Goal: Check status: Check status

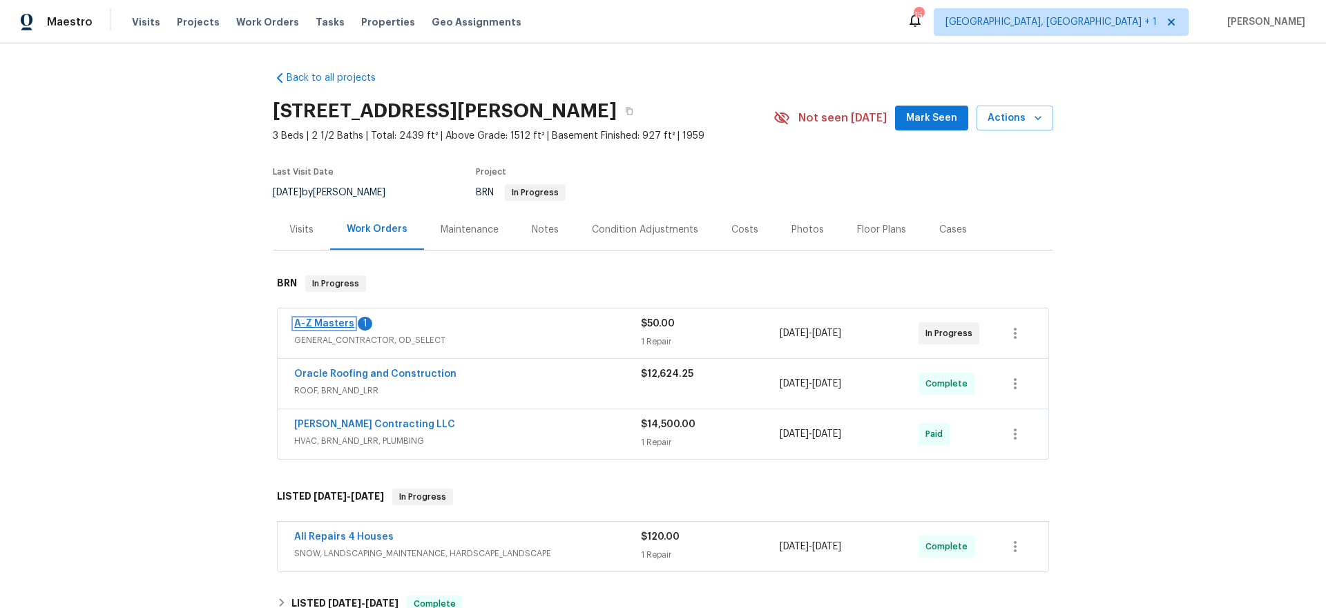
click at [324, 324] on link "A-Z Masters" at bounding box center [324, 324] width 60 height 10
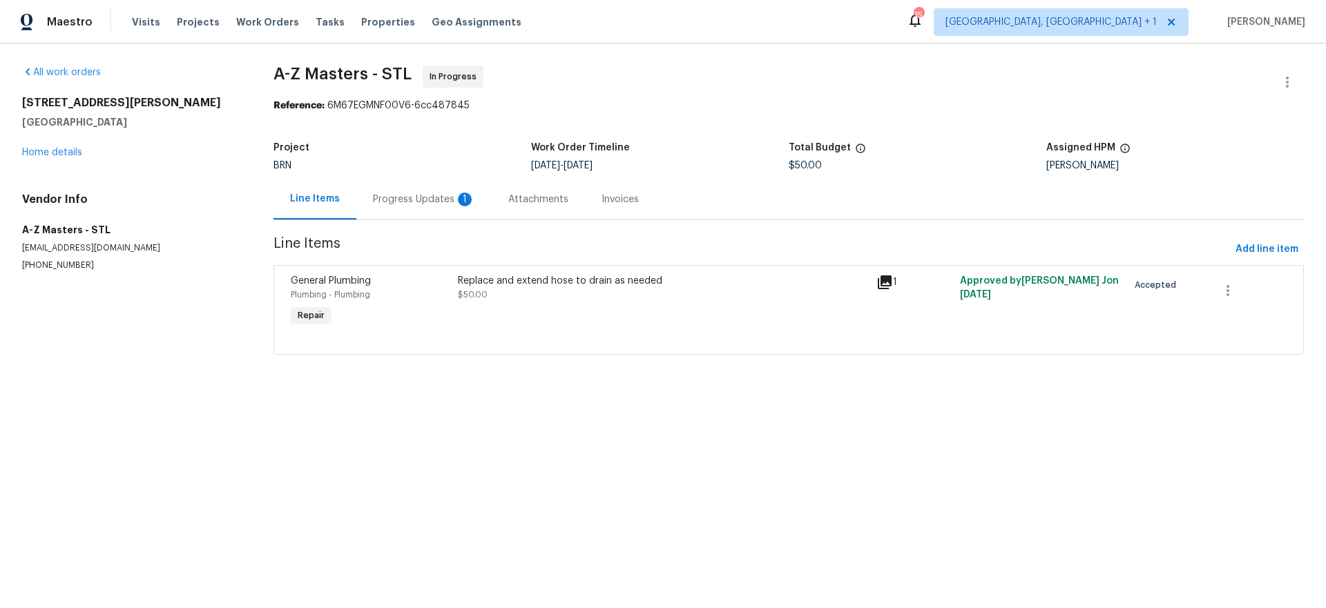
click at [376, 198] on div "Progress Updates 1" at bounding box center [424, 200] width 102 height 14
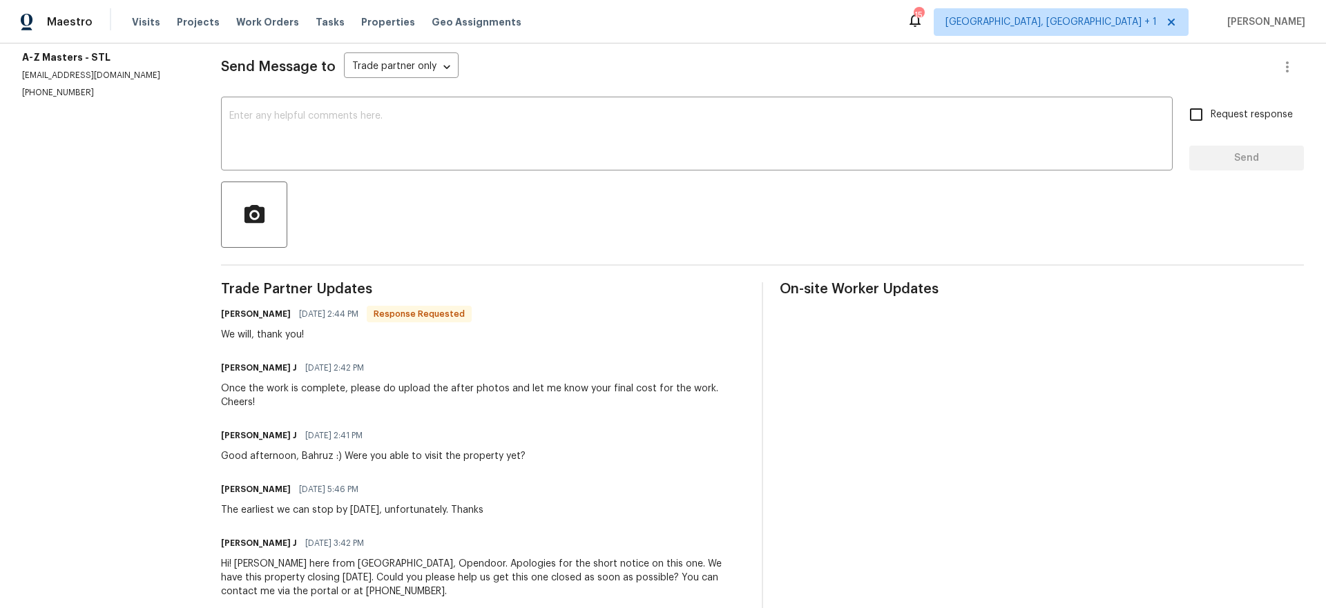
scroll to position [204, 0]
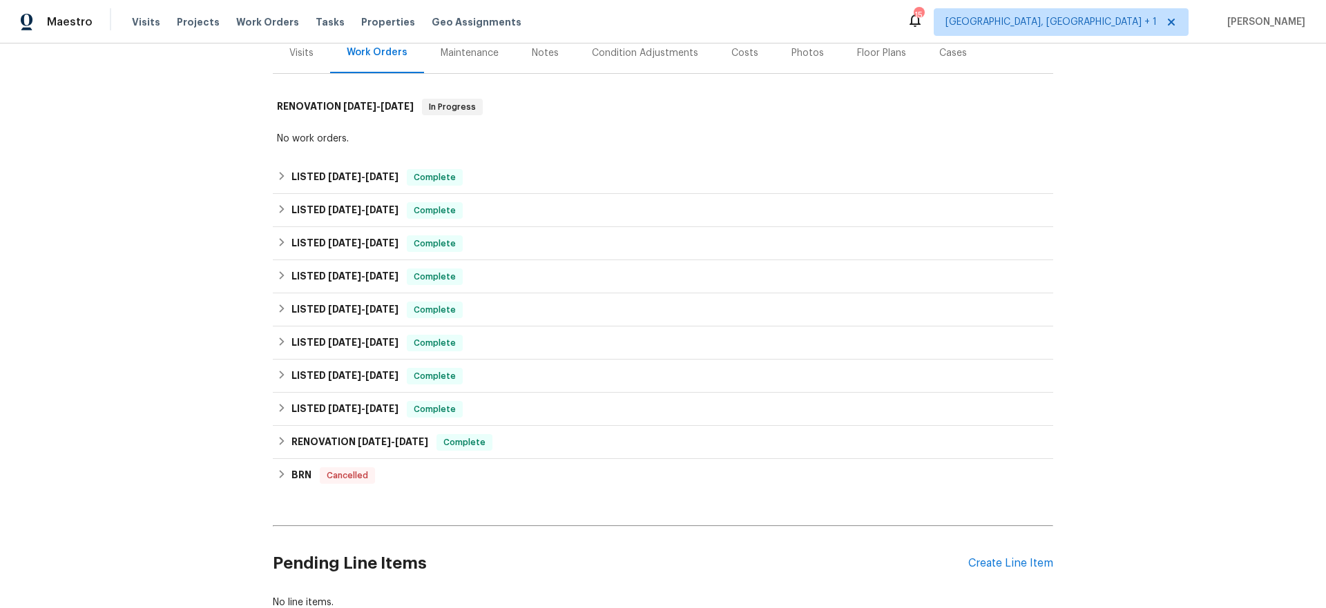
scroll to position [282, 0]
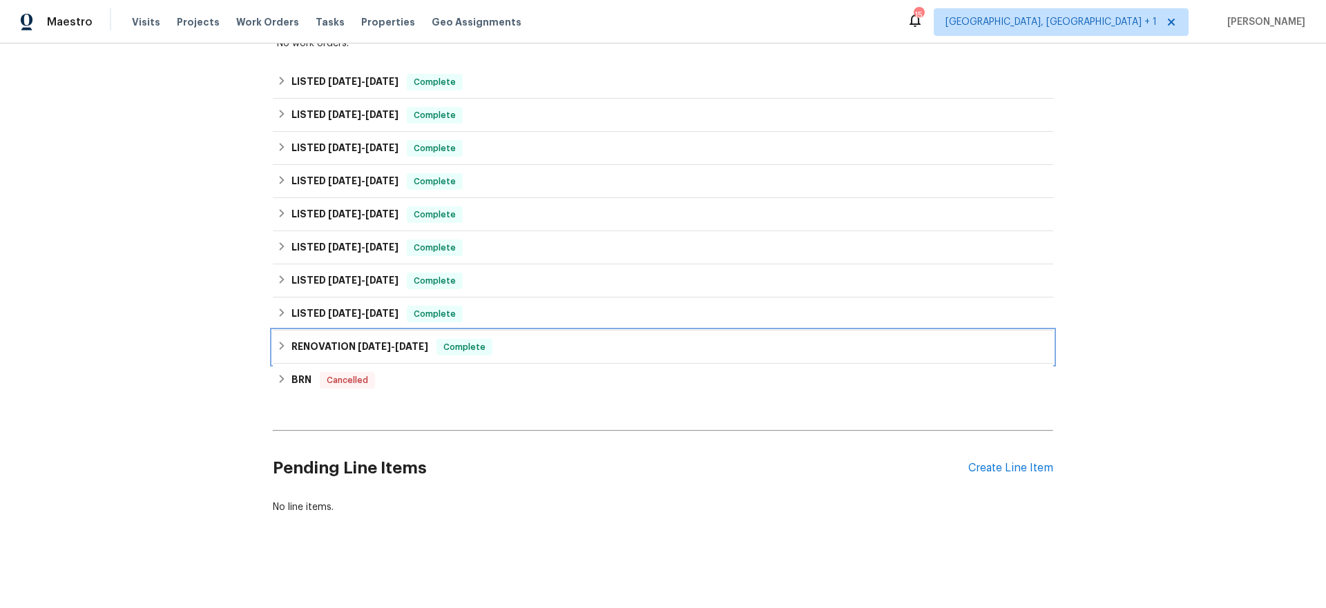
click at [366, 344] on h6 "RENOVATION [DATE] - [DATE]" at bounding box center [359, 347] width 137 height 17
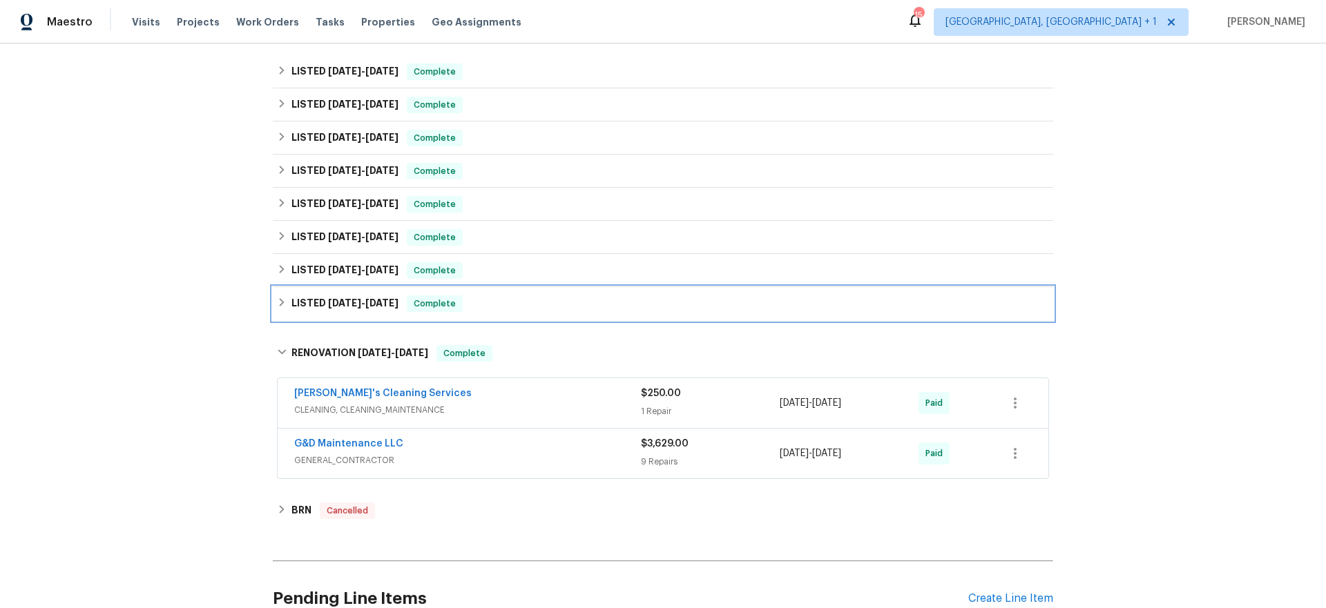
click at [373, 296] on h6 "LISTED [DATE] - [DATE]" at bounding box center [344, 304] width 107 height 17
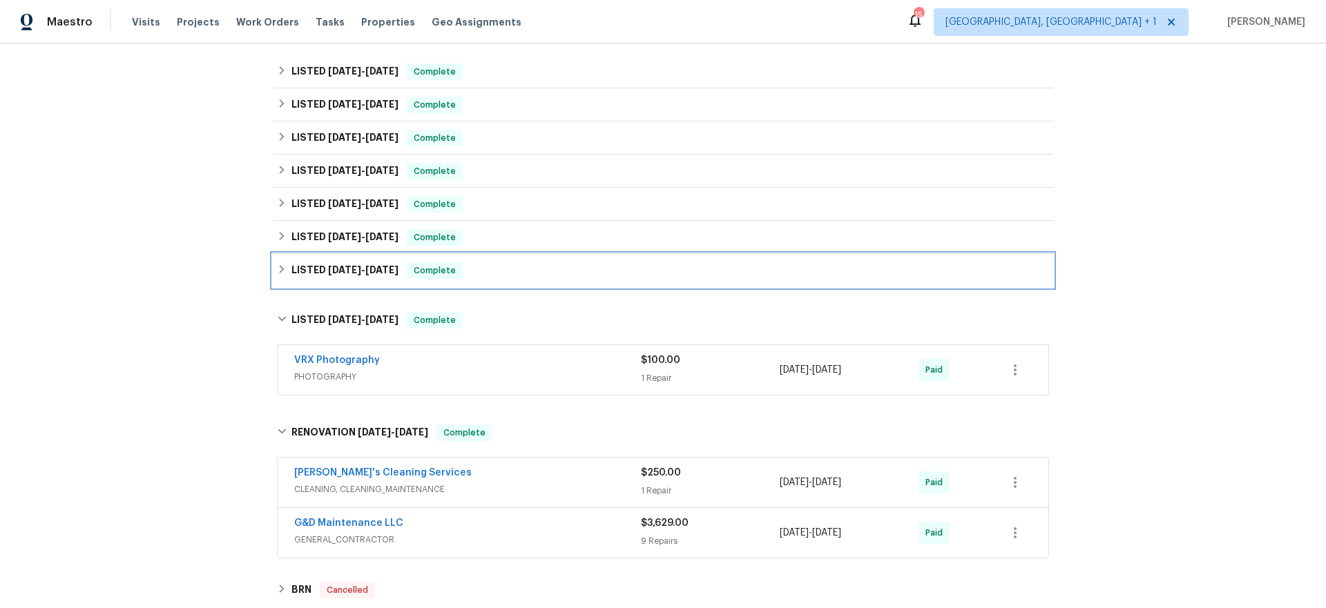
click at [347, 267] on span "[DATE]" at bounding box center [344, 270] width 33 height 10
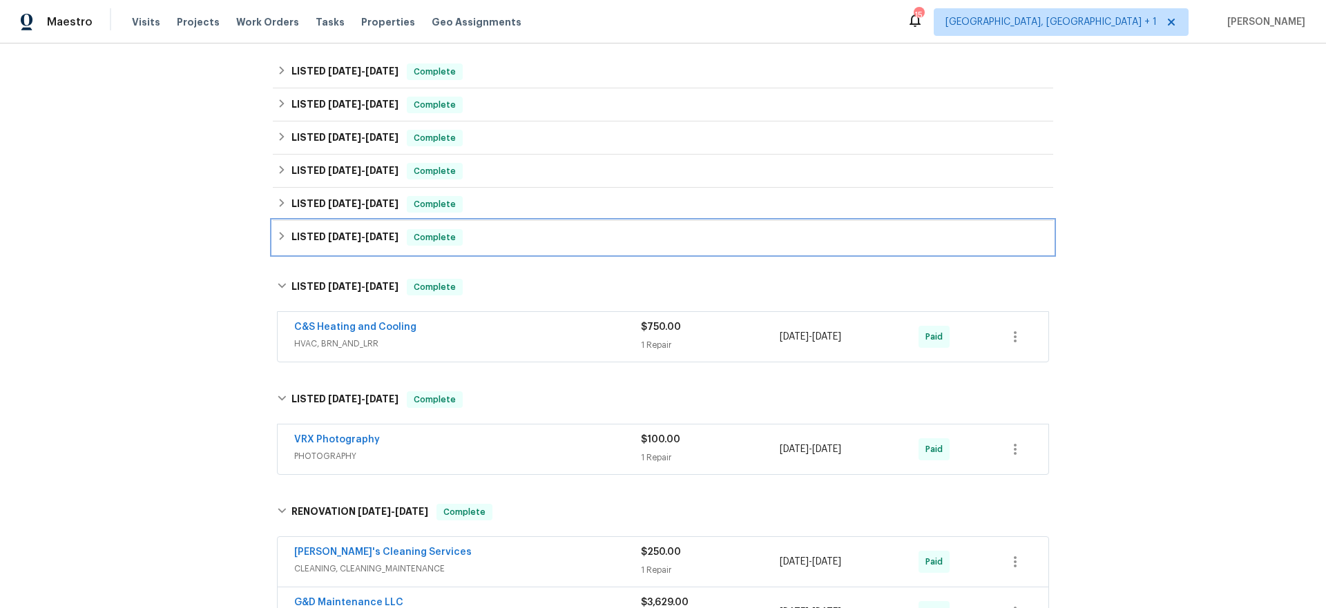
click at [351, 229] on h6 "LISTED [DATE] - [DATE]" at bounding box center [344, 237] width 107 height 17
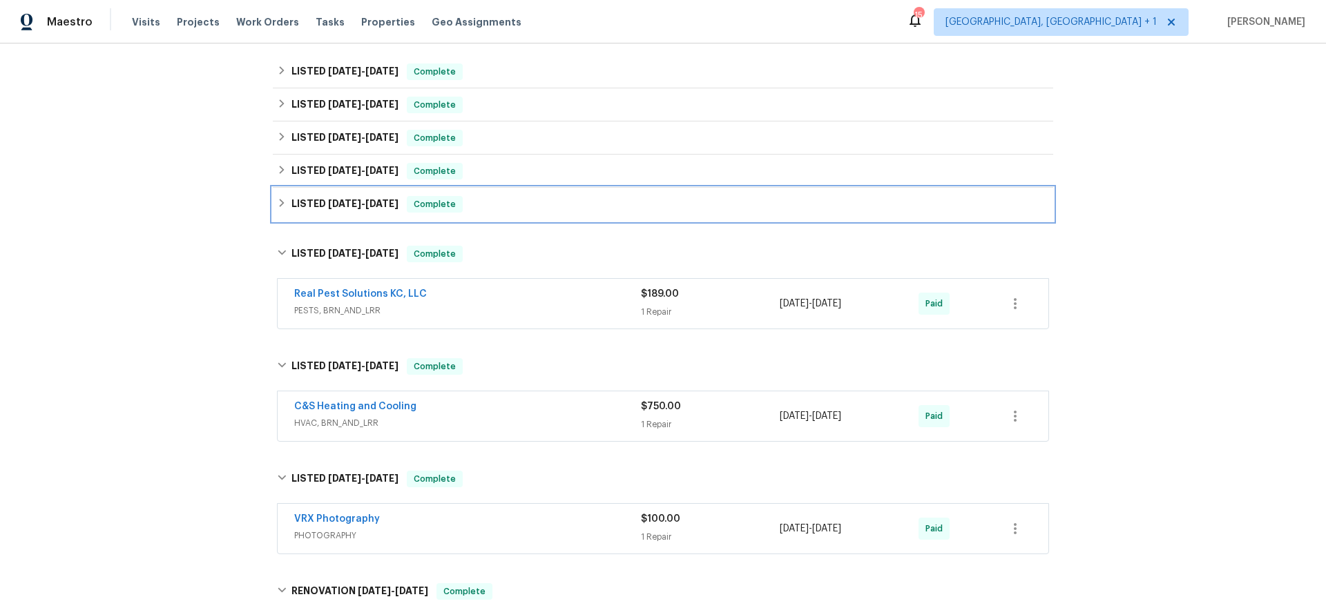
click at [354, 220] on div "LISTED 12/10/24 - 12/19/24 Complete" at bounding box center [663, 204] width 780 height 33
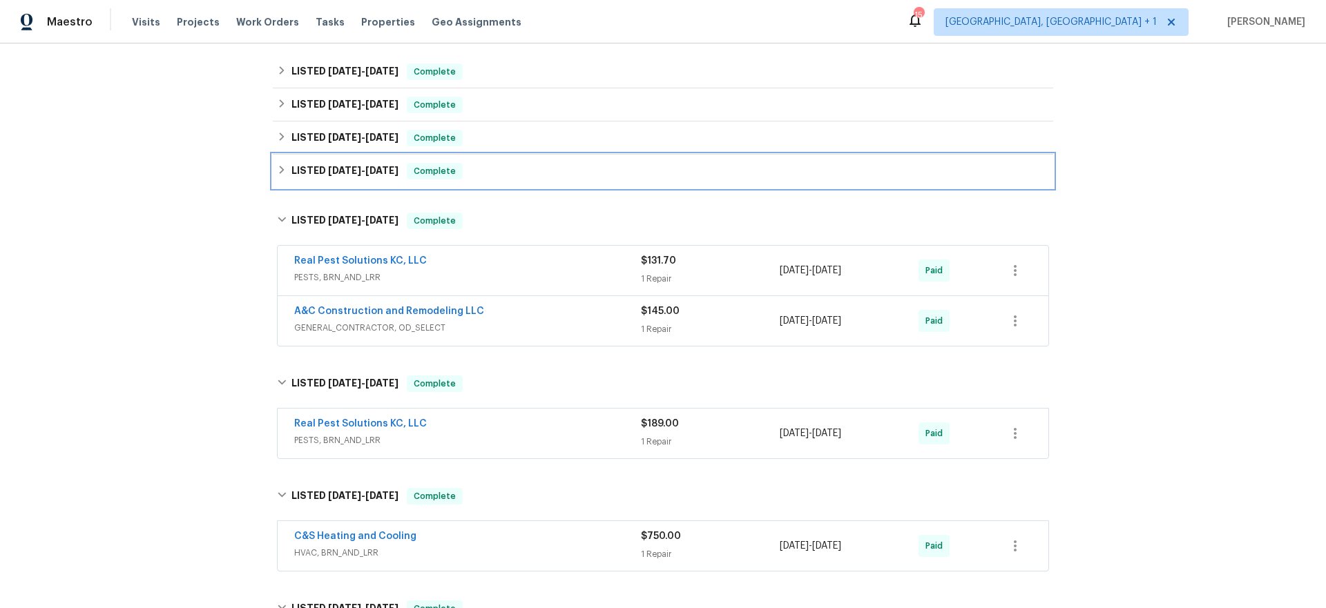
click at [350, 169] on span "1/2/25 - 1/3/25" at bounding box center [363, 171] width 70 height 10
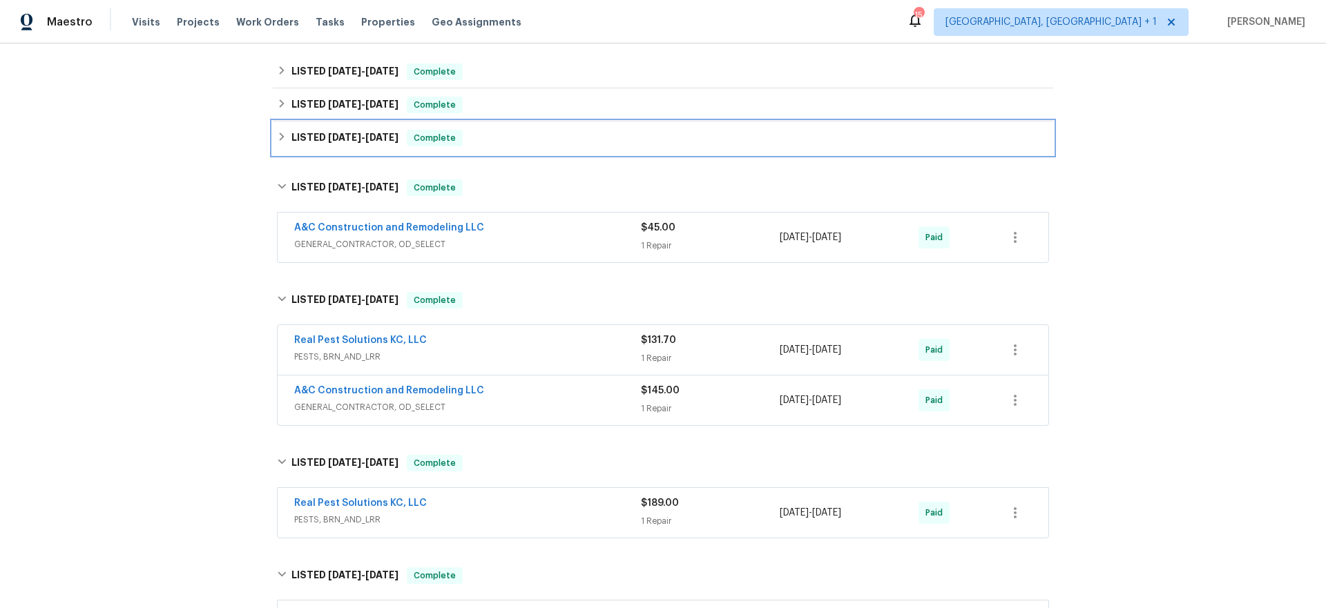
click at [349, 139] on span "3/4/25" at bounding box center [344, 138] width 33 height 10
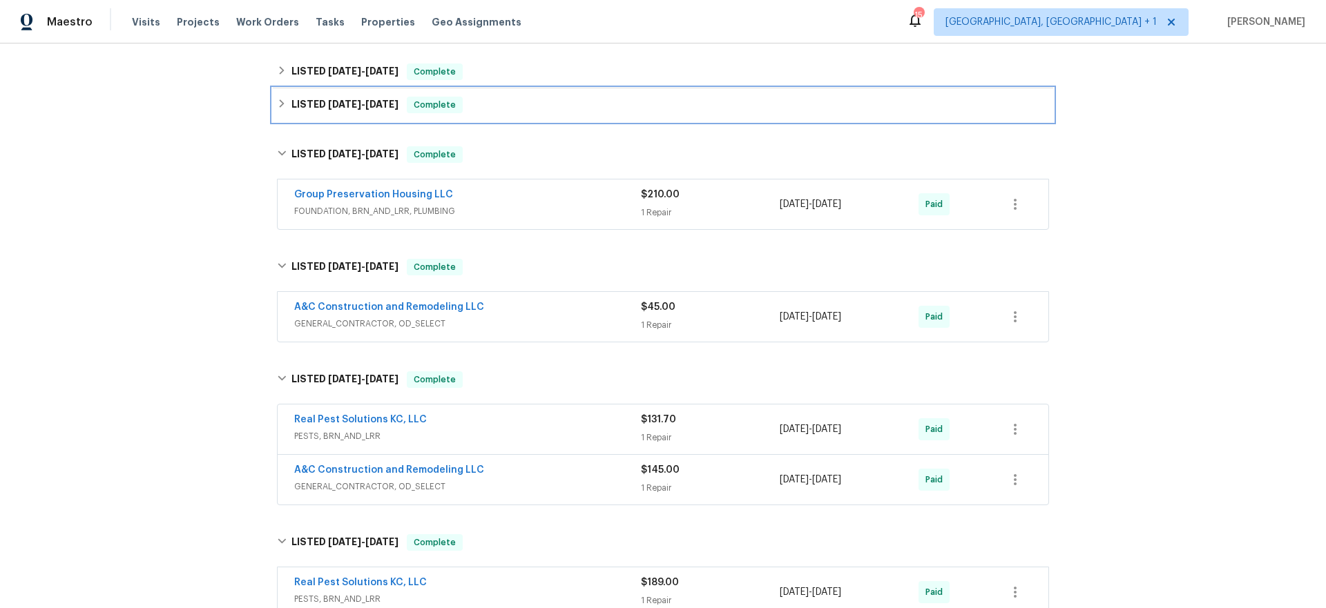
click at [349, 114] on div "LISTED 3/6/25 - 4/4/25 Complete" at bounding box center [663, 104] width 780 height 33
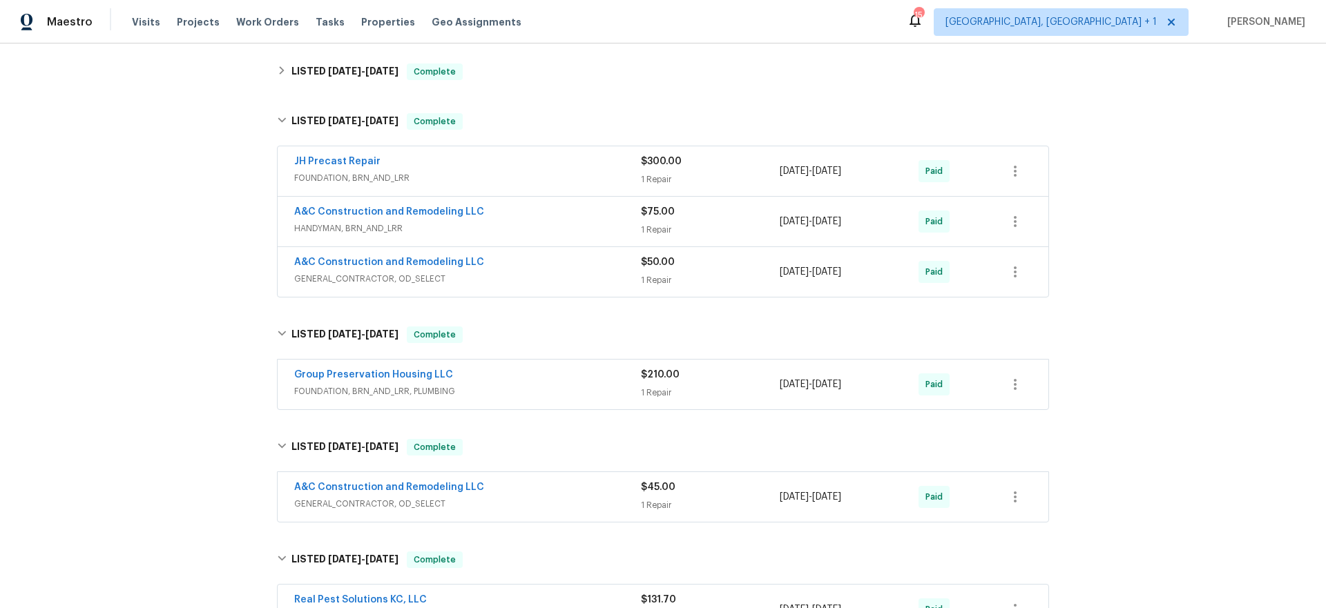
click at [486, 387] on span "FOUNDATION, BRN_AND_LRR, PLUMBING" at bounding box center [467, 392] width 347 height 14
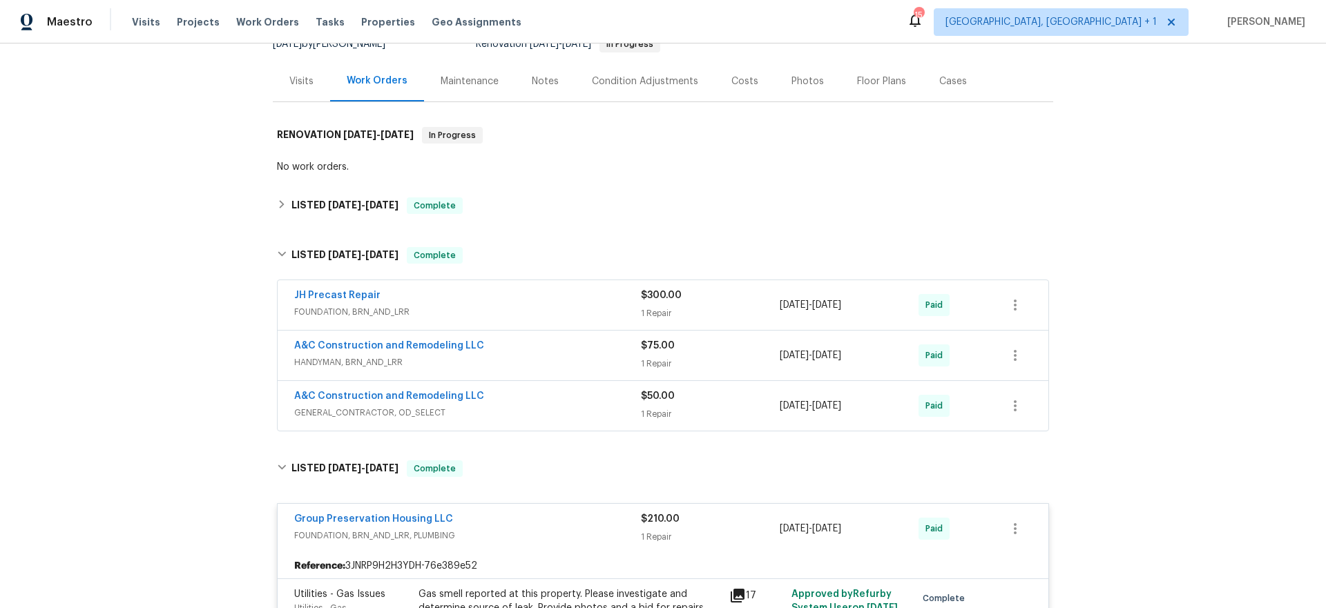
scroll to position [133, 0]
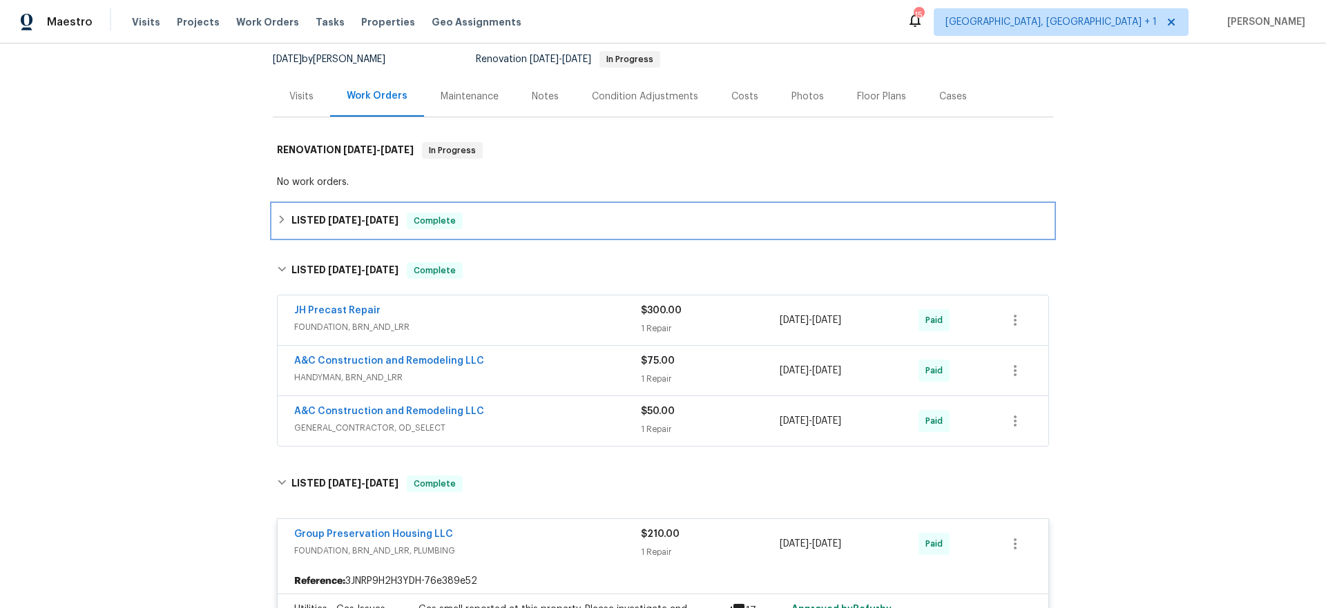
click at [324, 227] on h6 "LISTED 5/20/25 - 6/18/25" at bounding box center [344, 221] width 107 height 17
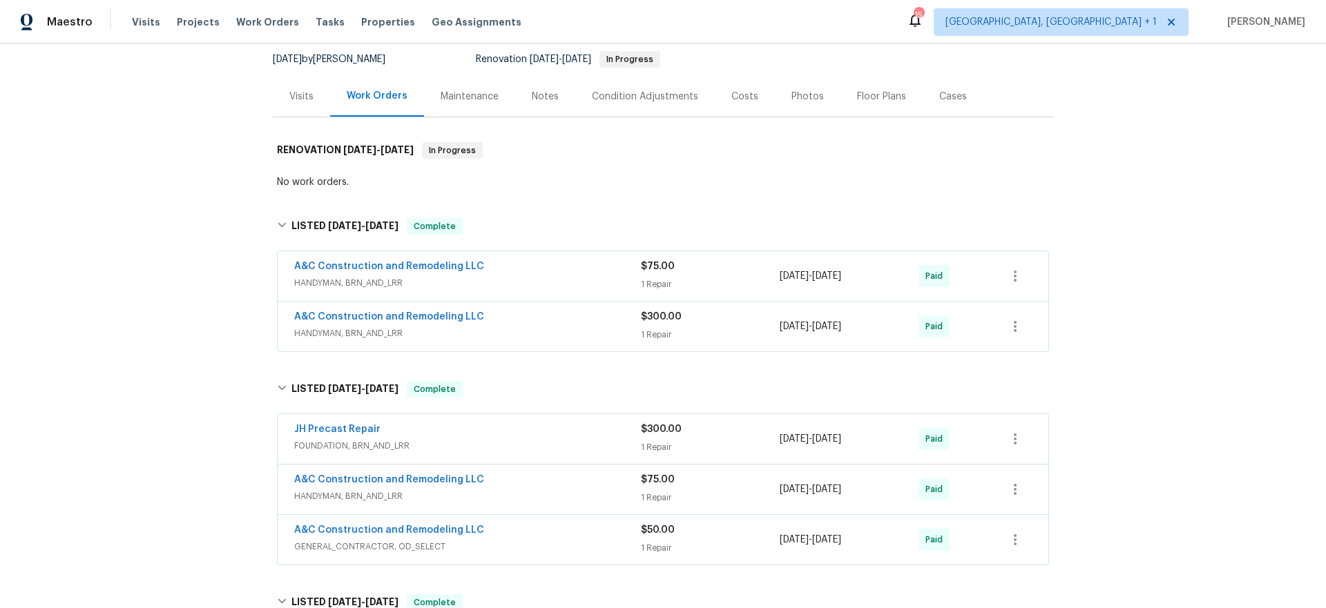
click at [481, 434] on div "JH Precast Repair" at bounding box center [467, 431] width 347 height 17
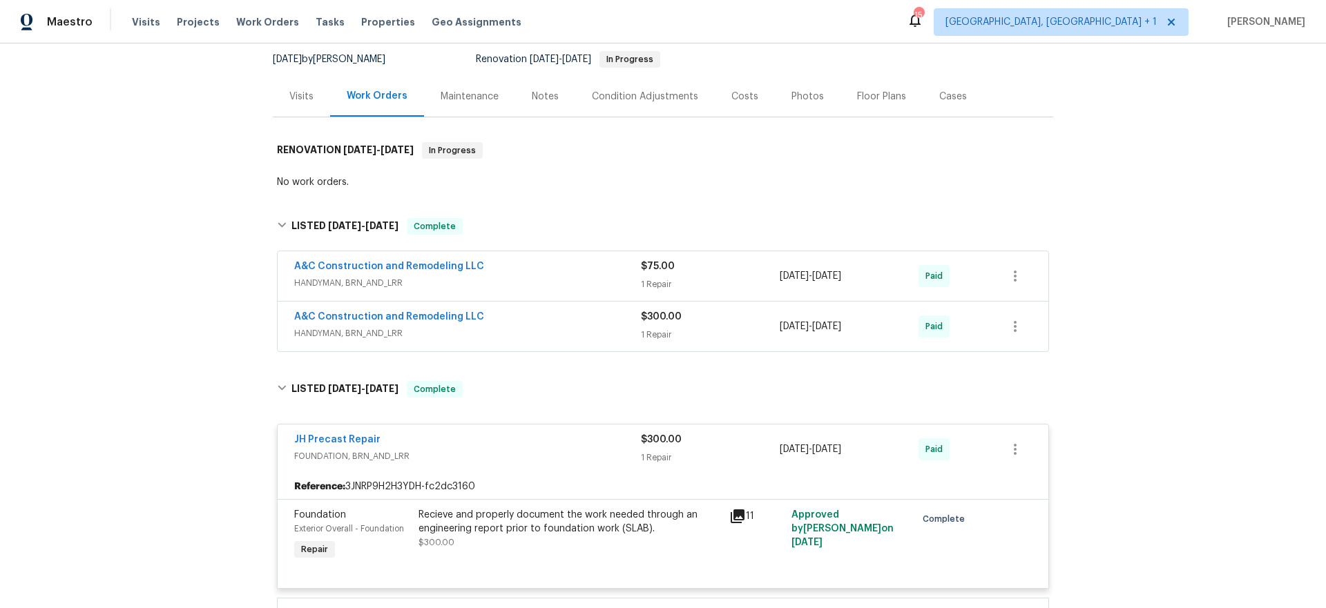
click at [519, 316] on div "A&C Construction and Remodeling LLC" at bounding box center [467, 318] width 347 height 17
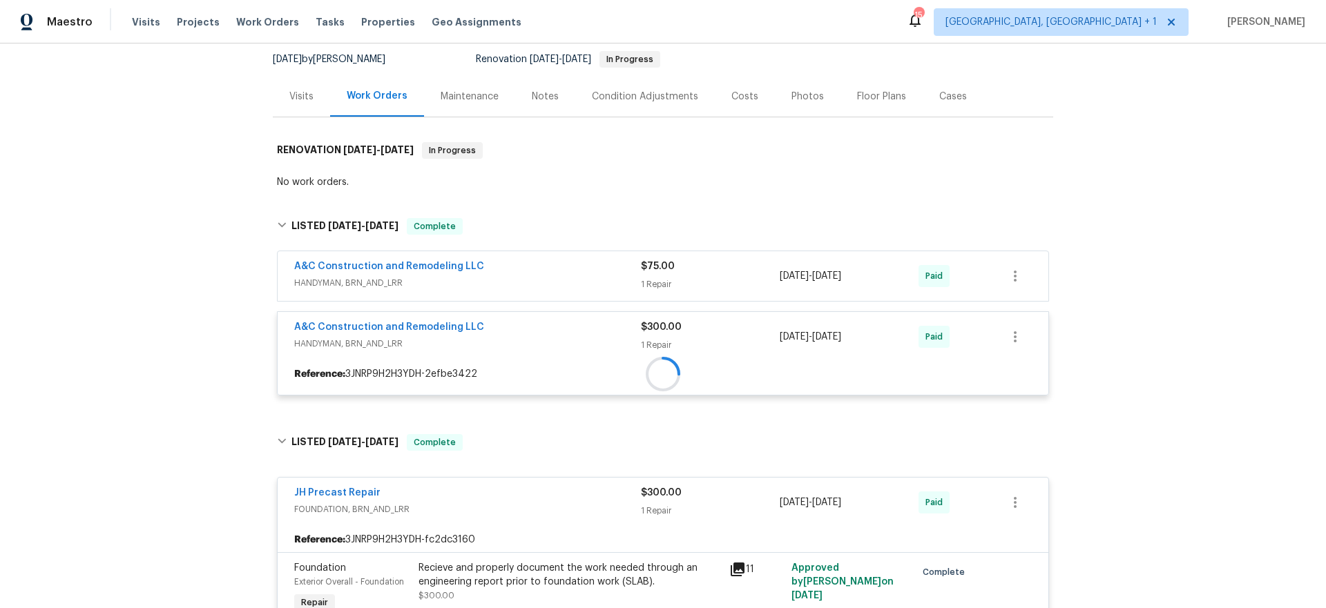
click at [517, 256] on div "A&C Construction and Remodeling LLC HANDYMAN, BRN_AND_LRR $75.00 1 Repair 5/20/…" at bounding box center [663, 276] width 771 height 50
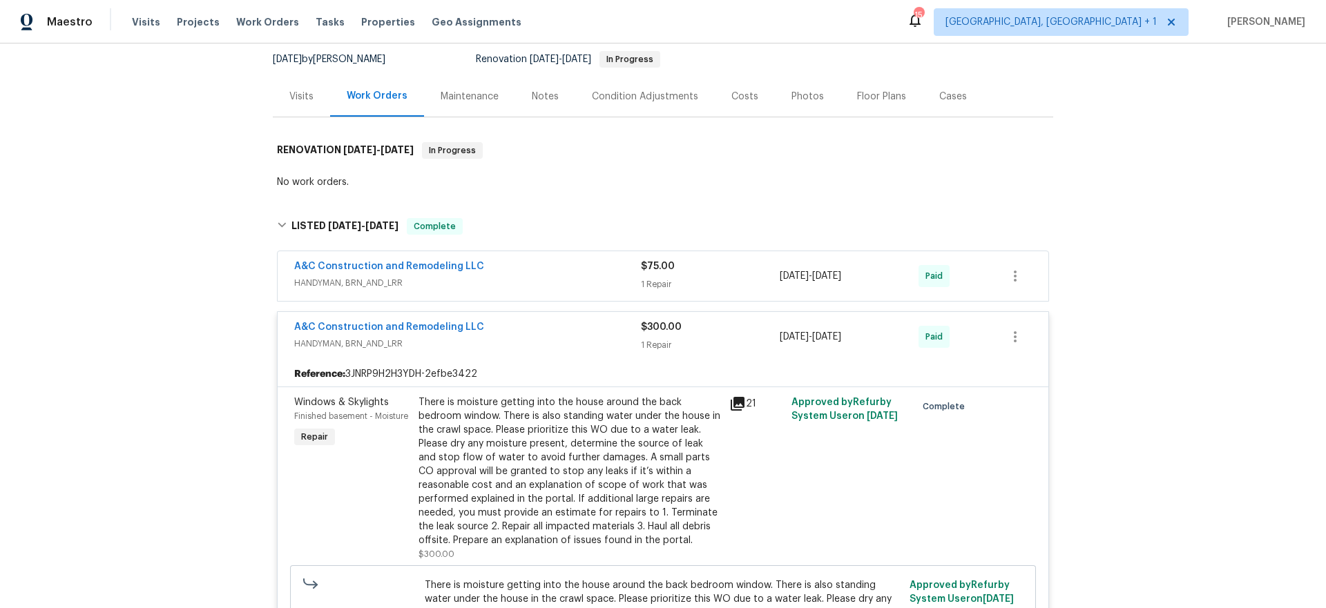
click at [495, 260] on div "A&C Construction and Remodeling LLC" at bounding box center [467, 268] width 347 height 17
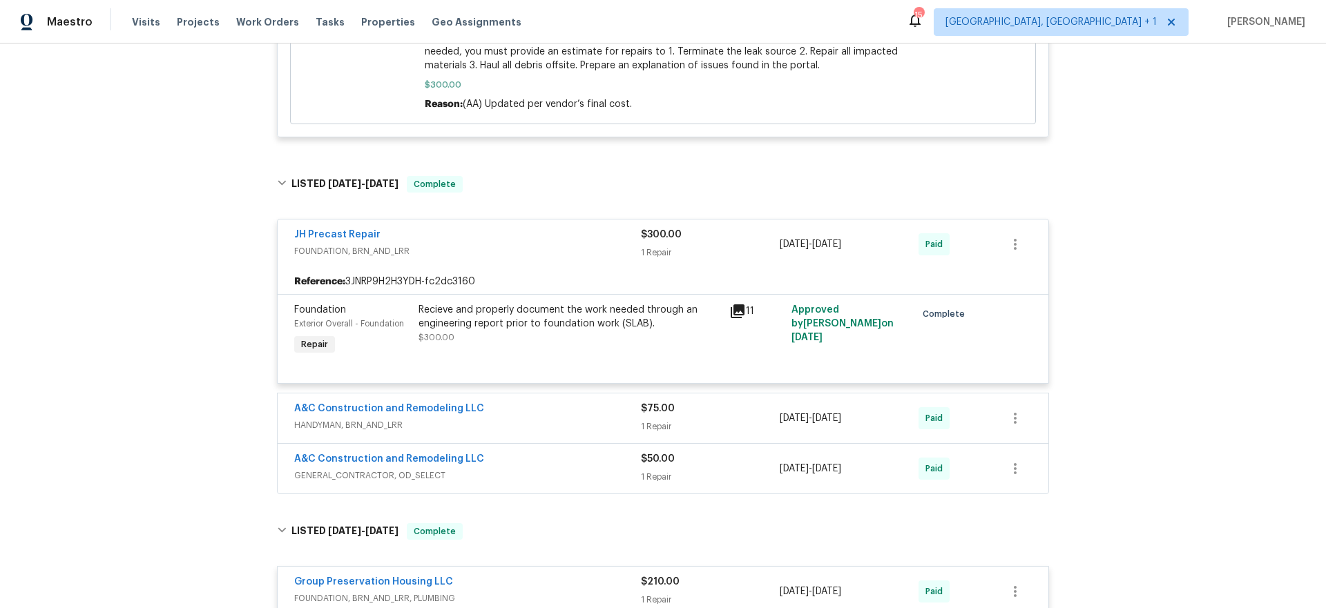
scroll to position [1180, 0]
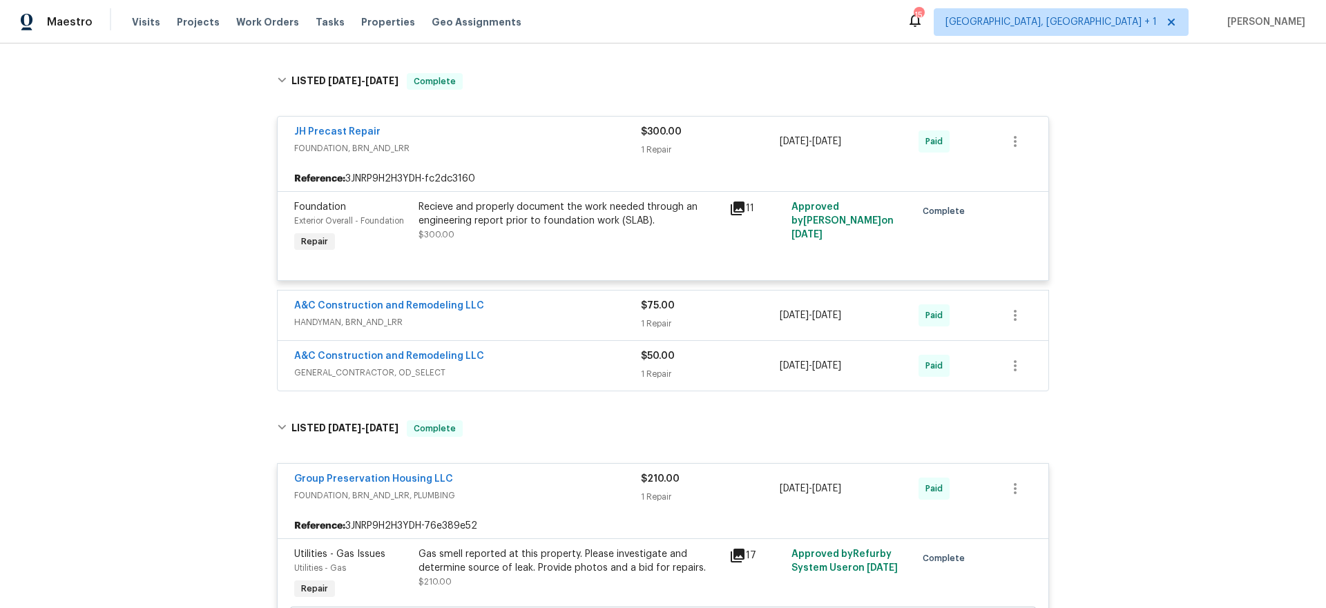
click at [556, 341] on div "A&C Construction and Remodeling LLC GENERAL_CONTRACTOR, OD_SELECT $50.00 1 Repa…" at bounding box center [663, 366] width 771 height 50
click at [515, 299] on div "A&C Construction and Remodeling LLC" at bounding box center [467, 307] width 347 height 17
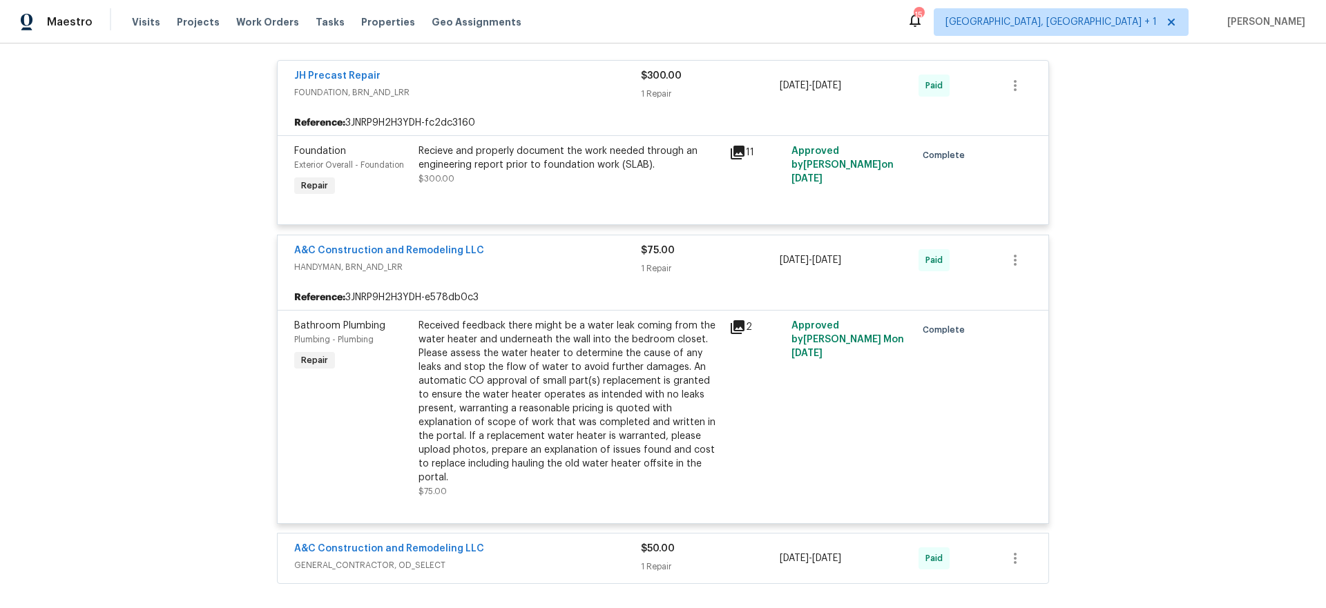
scroll to position [1239, 0]
click at [537, 555] on span "GENERAL_CONTRACTOR, OD_SELECT" at bounding box center [467, 562] width 347 height 14
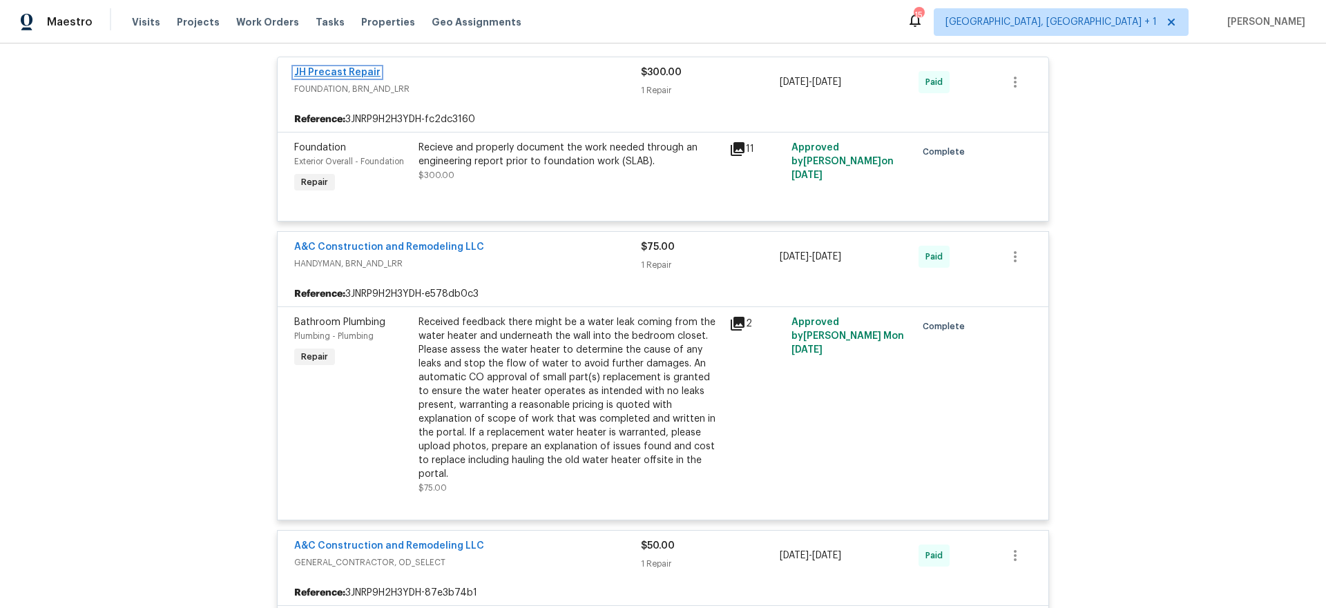
click at [336, 68] on link "JH Precast Repair" at bounding box center [337, 73] width 86 height 10
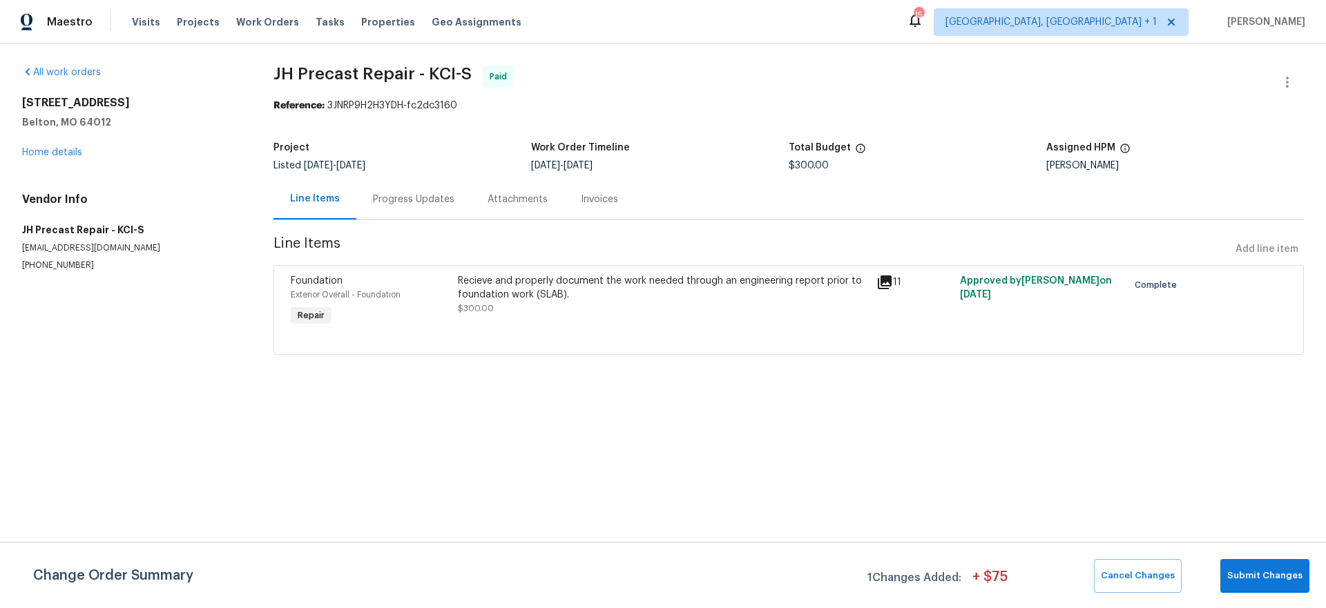
click at [433, 206] on div "Progress Updates" at bounding box center [413, 200] width 81 height 14
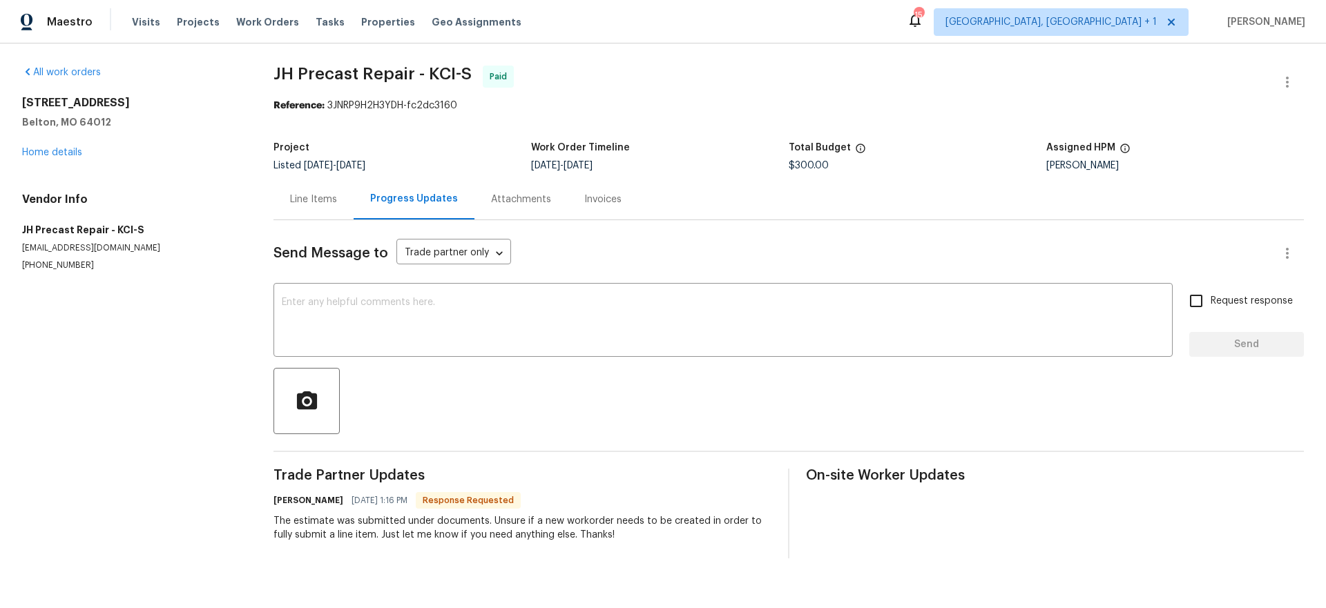
click at [50, 157] on div "17244 Montgall Dr Belton, MO 64012 Home details" at bounding box center [131, 128] width 218 height 64
click at [50, 154] on link "Home details" at bounding box center [52, 153] width 60 height 10
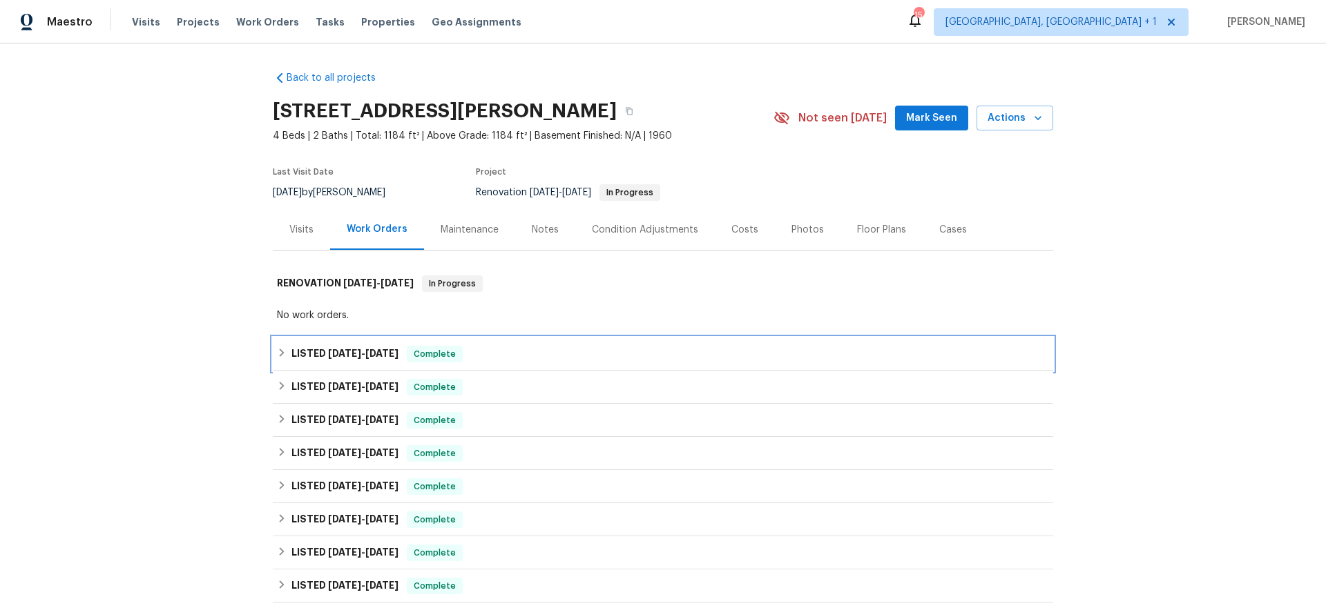
click at [360, 357] on span "5/20/25 - 6/18/25" at bounding box center [363, 354] width 70 height 10
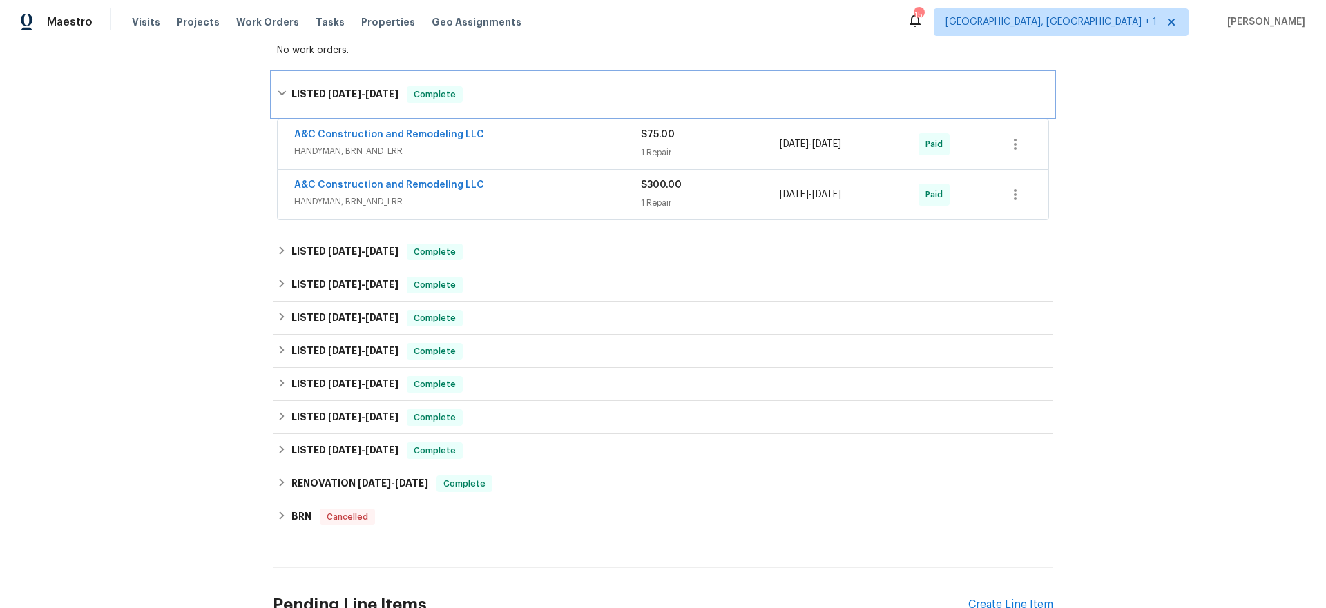
scroll to position [412, 0]
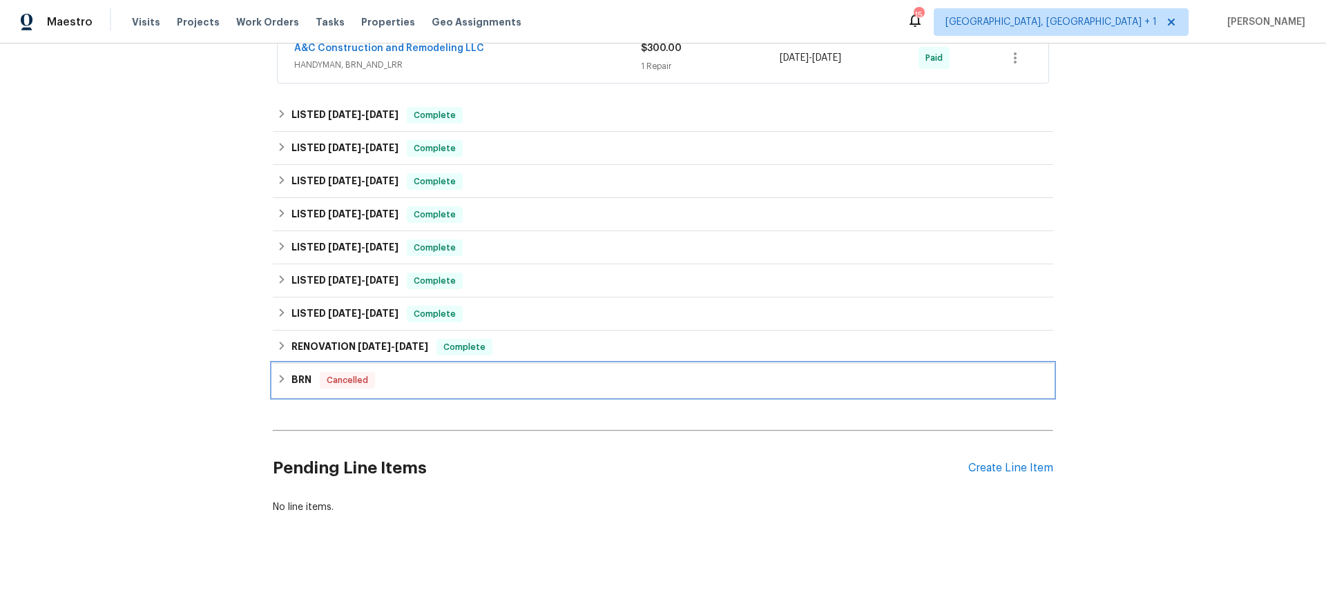
click at [283, 374] on div "BRN Cancelled" at bounding box center [663, 380] width 772 height 17
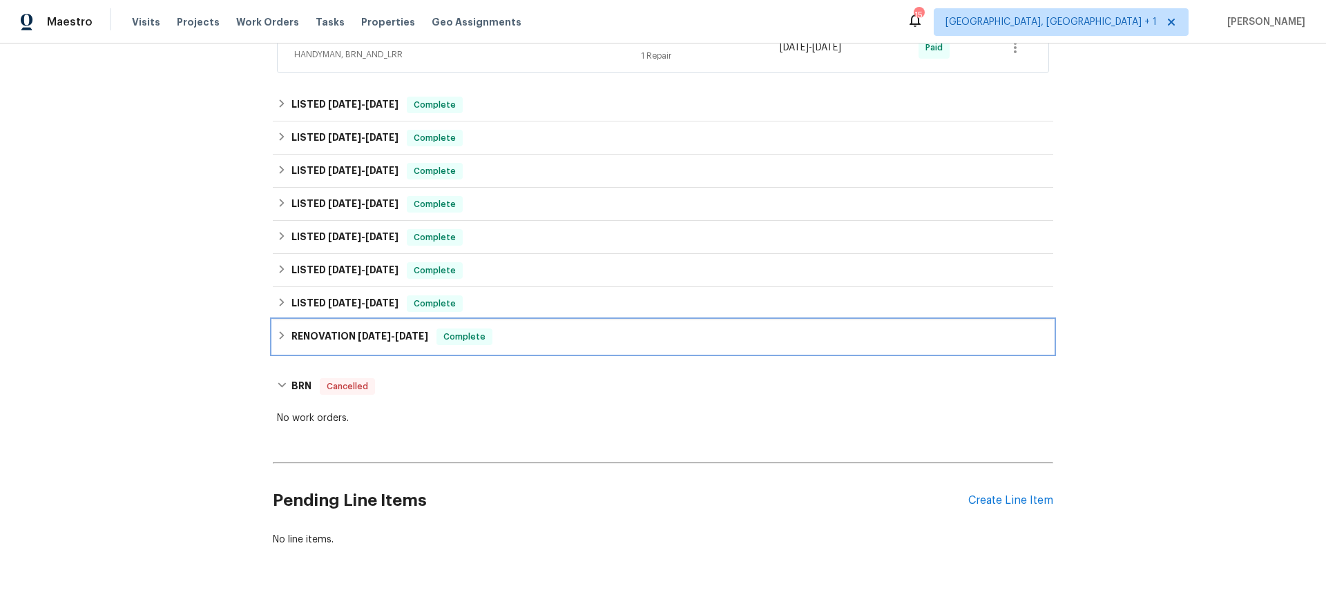
click at [332, 337] on h6 "RENOVATION 7/24/24 - 7/31/24" at bounding box center [359, 337] width 137 height 17
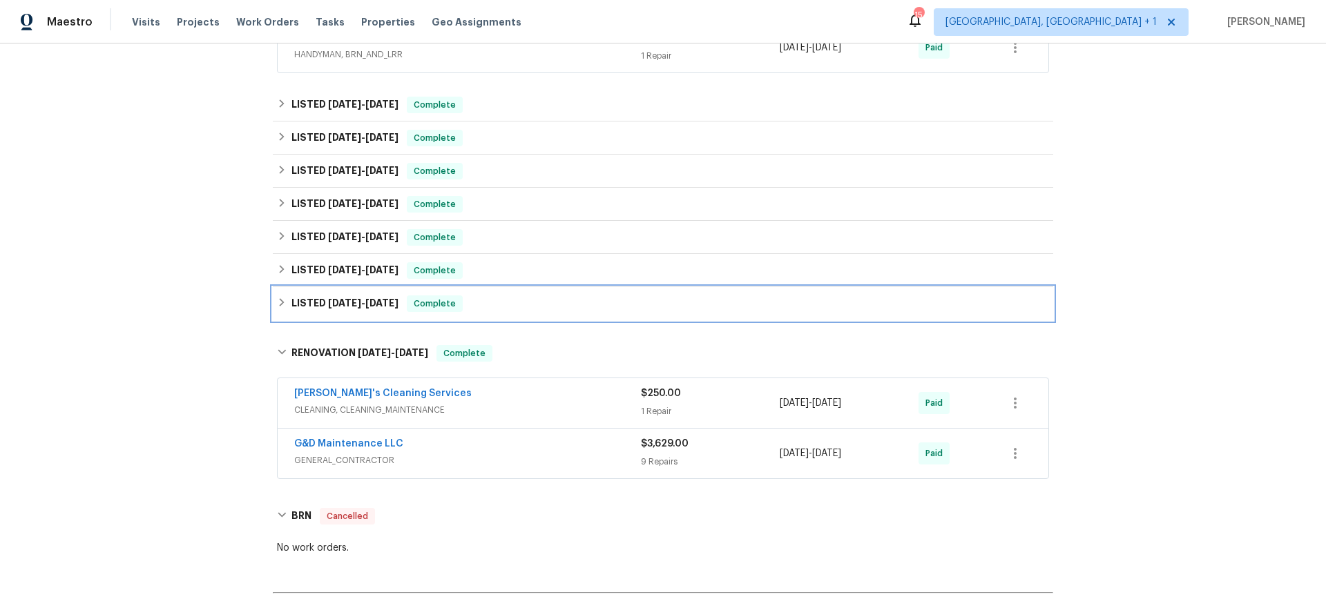
click at [332, 297] on h6 "LISTED 8/2/24 - 8/3/24" at bounding box center [344, 304] width 107 height 17
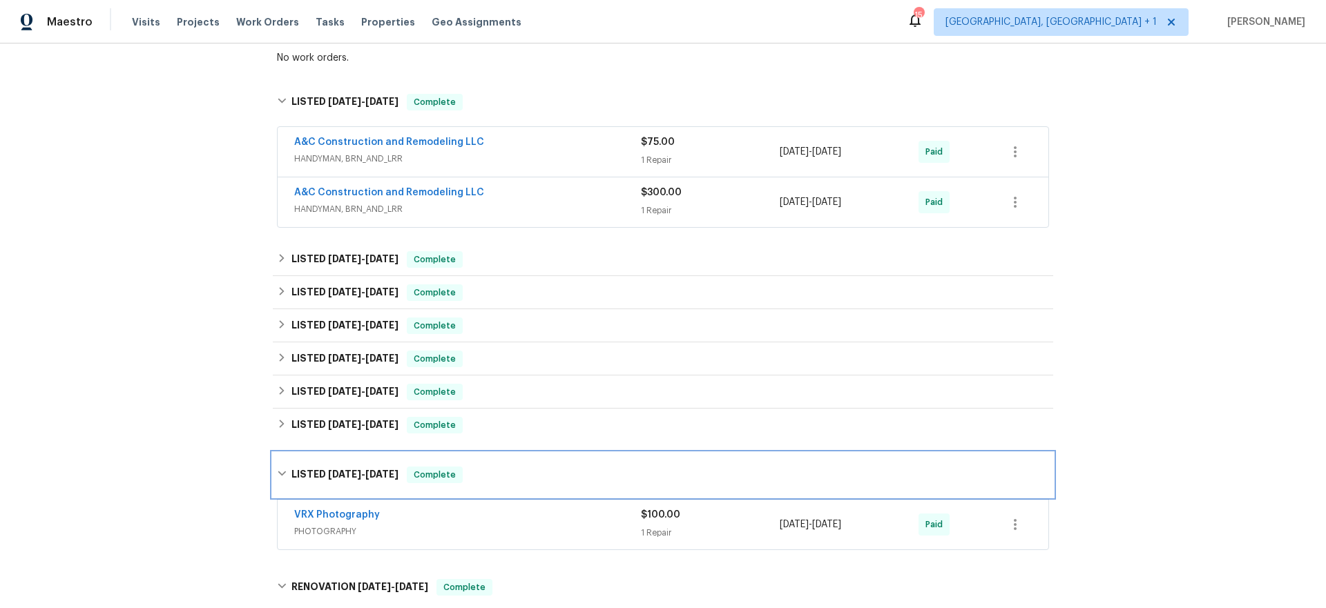
scroll to position [0, 0]
